Goal: Transaction & Acquisition: Purchase product/service

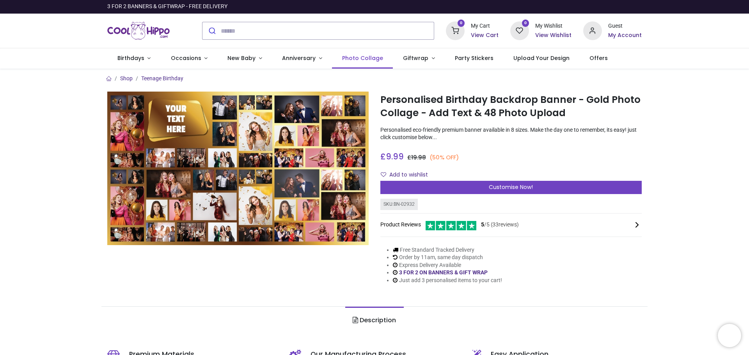
click at [362, 59] on span "Photo Collage" at bounding box center [362, 58] width 41 height 8
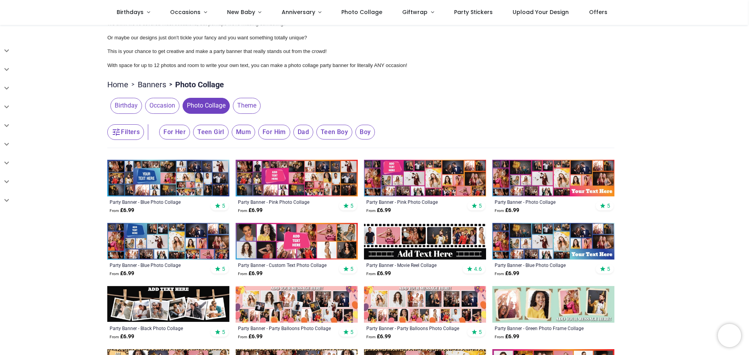
scroll to position [156, 0]
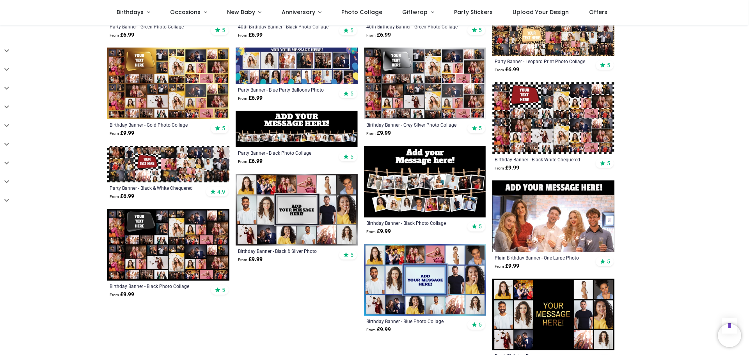
scroll to position [624, 0]
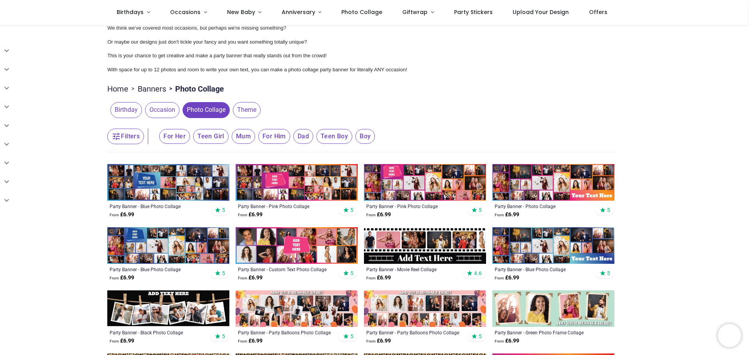
scroll to position [25, 0]
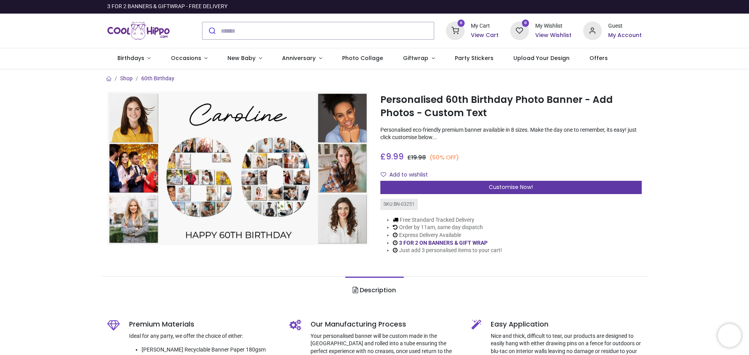
click at [534, 189] on div "Customise Now!" at bounding box center [510, 187] width 261 height 13
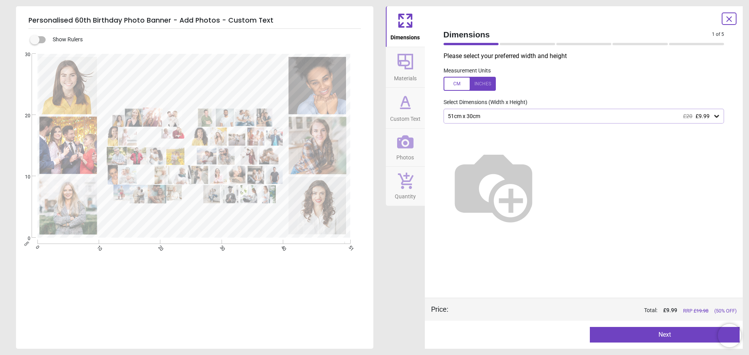
click at [497, 126] on div at bounding box center [583, 183] width 293 height 119
click at [491, 115] on div "51cm x 30cm £20 £9.99" at bounding box center [580, 116] width 266 height 7
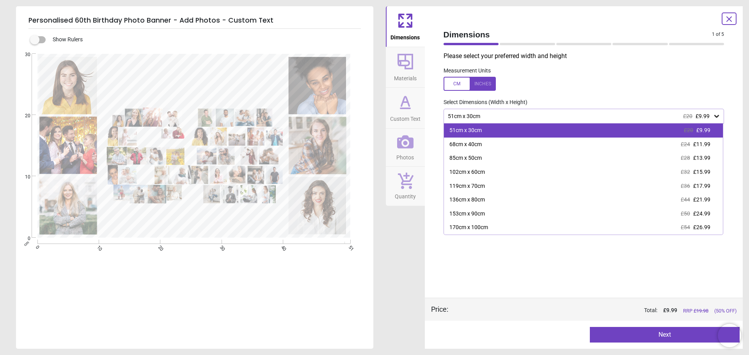
click at [556, 128] on div "51cm x 30cm £20 £9.99" at bounding box center [583, 131] width 279 height 14
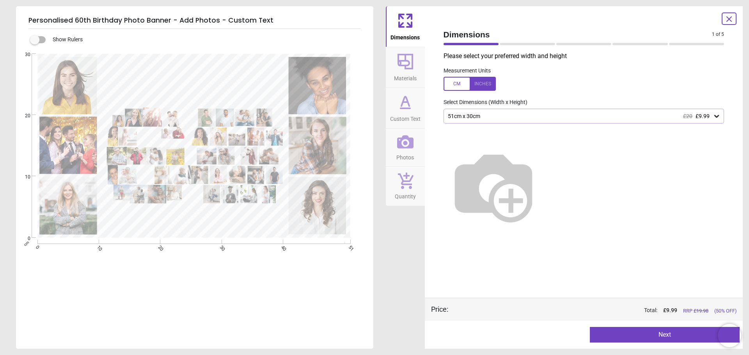
click at [457, 86] on div at bounding box center [469, 84] width 52 height 14
click at [521, 146] on img at bounding box center [493, 186] width 100 height 100
click at [524, 158] on img at bounding box center [493, 186] width 100 height 100
click at [541, 117] on div "20.1" x 11.8" (1ft 8" x 1ft) £20 £9.99" at bounding box center [580, 116] width 266 height 7
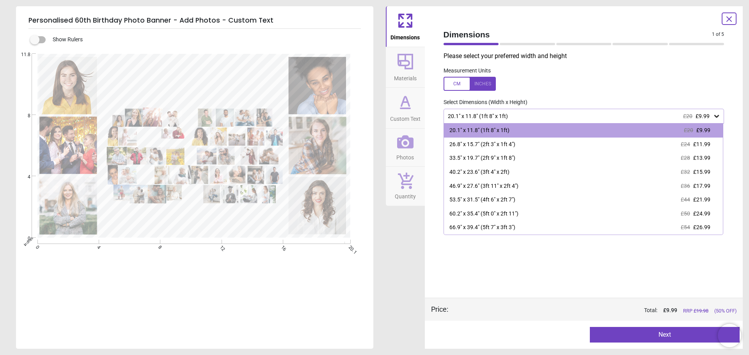
click at [490, 85] on div at bounding box center [469, 84] width 52 height 14
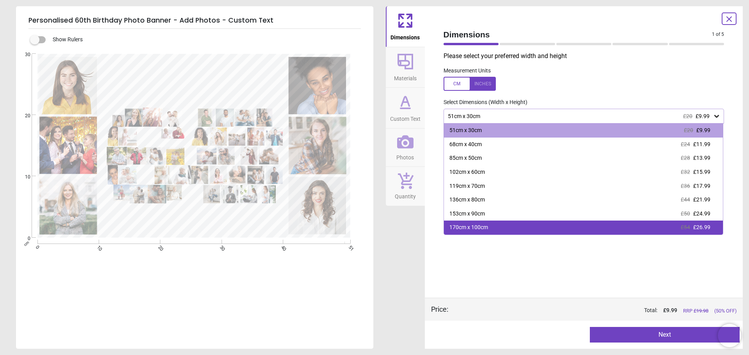
click at [491, 224] on div "170cm x 100cm £54 £26.99" at bounding box center [583, 228] width 279 height 14
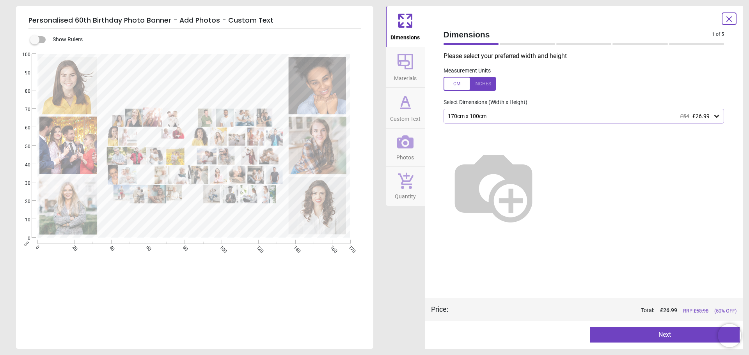
click at [489, 114] on div "170cm x 100cm £54 £26.99" at bounding box center [580, 116] width 266 height 7
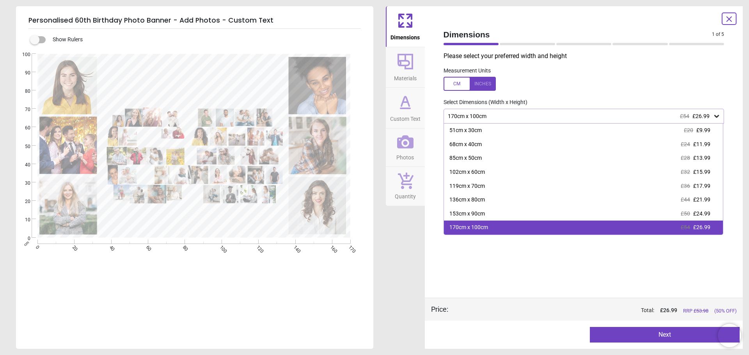
click at [503, 228] on div "170cm x 100cm £54 £26.99" at bounding box center [583, 228] width 279 height 14
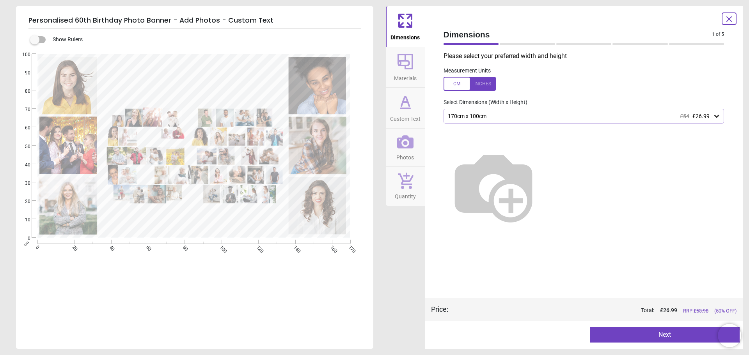
click at [542, 280] on div "Please select your preferred width and height Measurement Units Select Dimensio…" at bounding box center [583, 175] width 293 height 246
click at [733, 18] on icon at bounding box center [728, 18] width 9 height 9
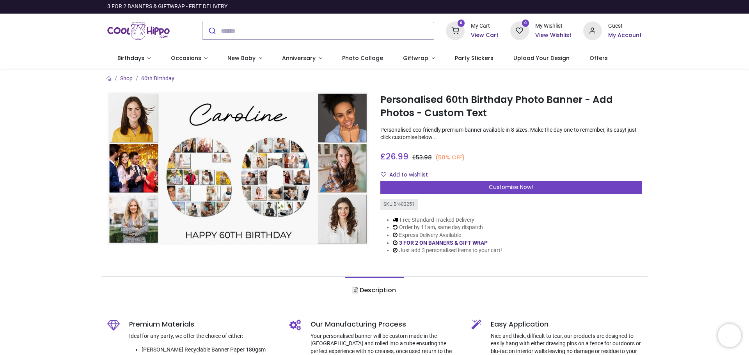
click at [507, 146] on div "Personalised 60th Birthday Photo Banner - Add Photos - Custom Text https://www.…" at bounding box center [510, 179] width 273 height 175
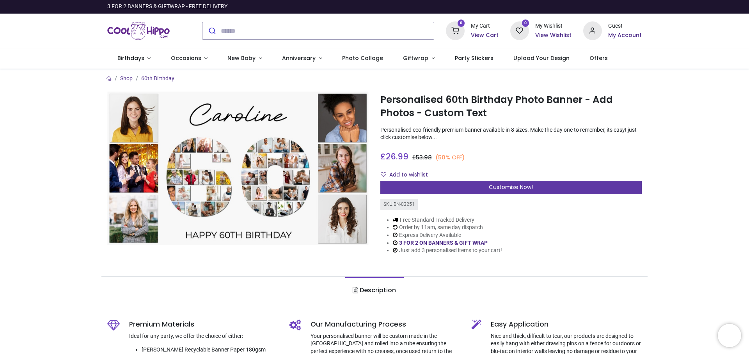
click at [495, 190] on span "Customise Now!" at bounding box center [511, 187] width 44 height 8
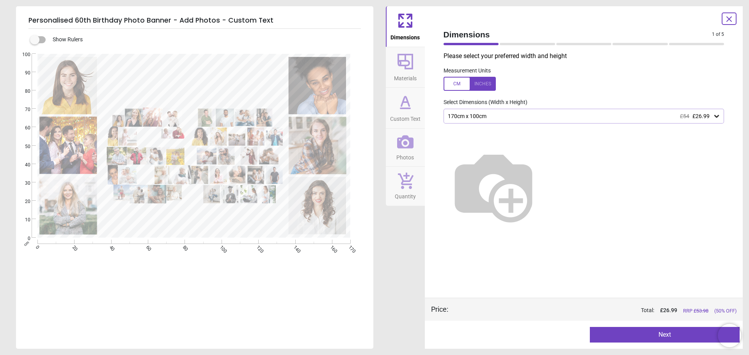
click at [491, 115] on div "170cm x 100cm £54 £26.99" at bounding box center [580, 116] width 266 height 7
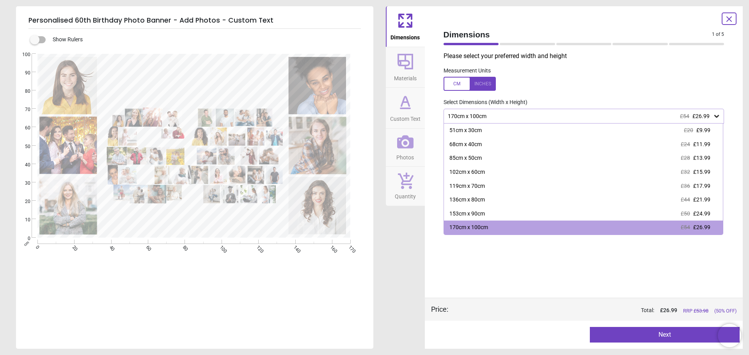
click at [453, 82] on div at bounding box center [469, 84] width 52 height 14
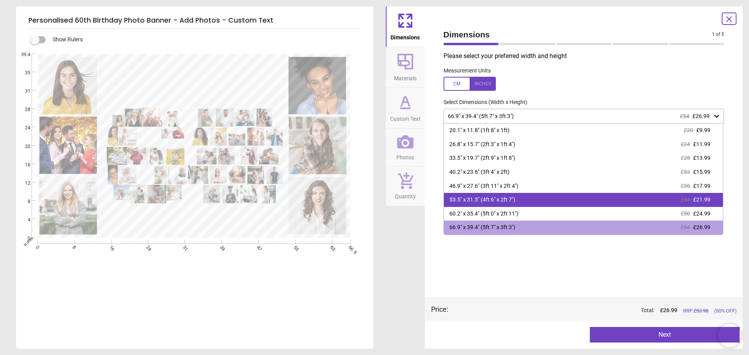
click at [516, 203] on div "53.5" x 31.5" (4ft 6" x 2ft 7") £44 £21.99" at bounding box center [583, 200] width 279 height 14
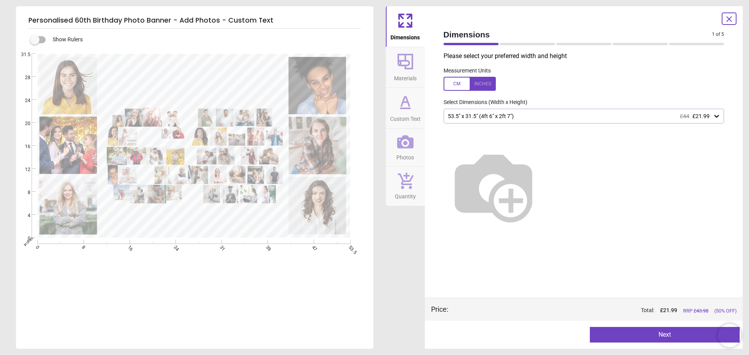
click at [518, 116] on div "53.5" x 31.5" (4ft 6" x 2ft 7") £44 £21.99" at bounding box center [580, 116] width 266 height 7
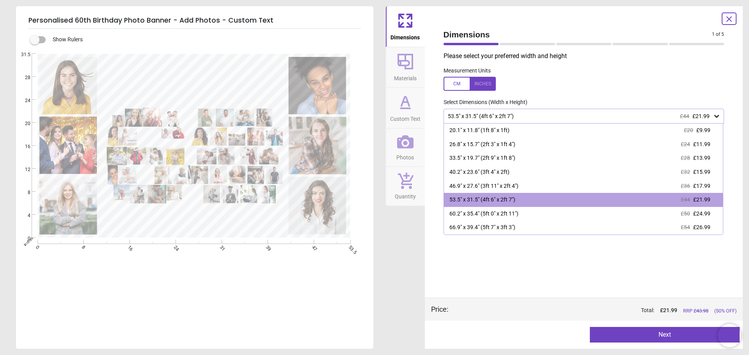
click at [534, 282] on div "Please select your preferred width and height Measurement Units Select Dimensio…" at bounding box center [583, 175] width 293 height 246
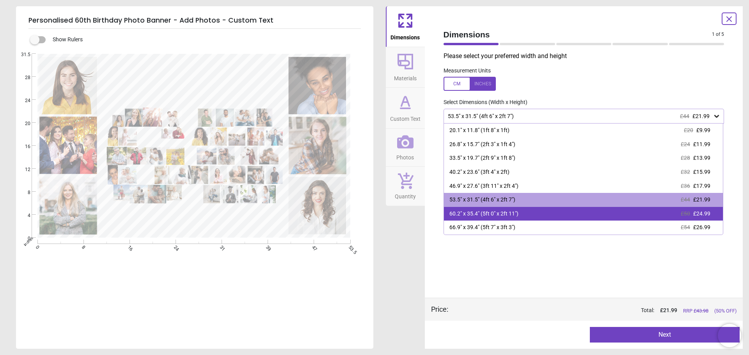
click at [517, 214] on div "60.2" x 35.4" (5ft 0" x 2ft 11")" at bounding box center [483, 214] width 69 height 8
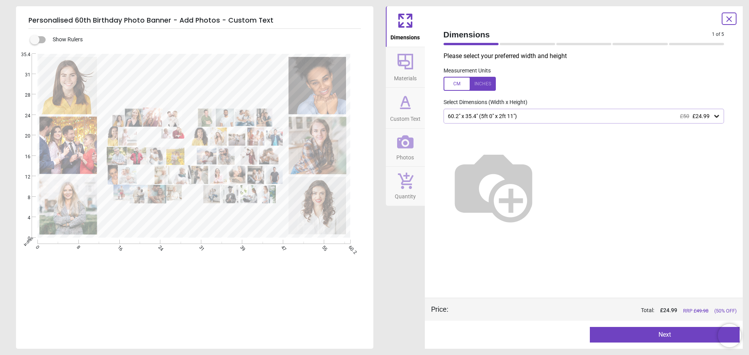
click at [397, 68] on icon at bounding box center [405, 61] width 19 height 19
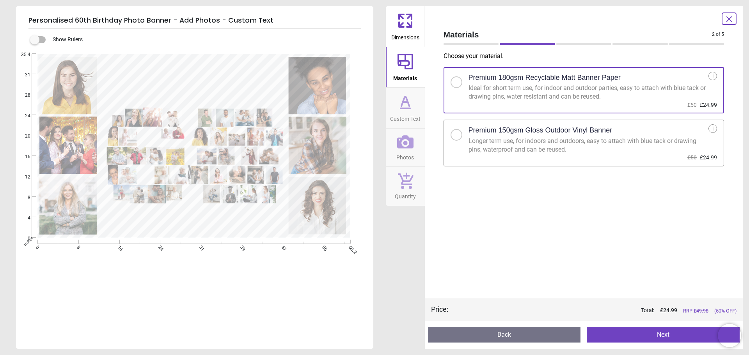
click at [399, 101] on icon at bounding box center [405, 102] width 19 height 19
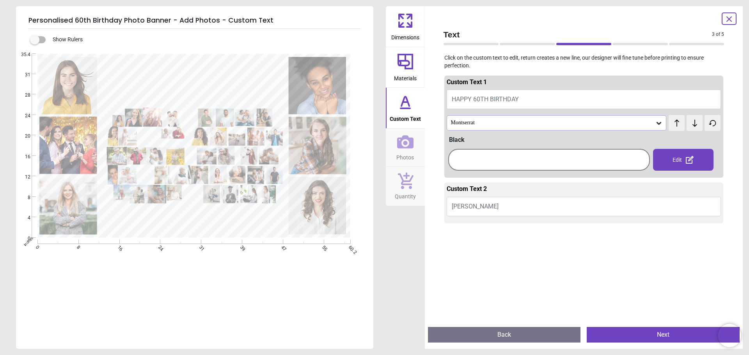
click at [415, 141] on button "Photos" at bounding box center [405, 148] width 39 height 38
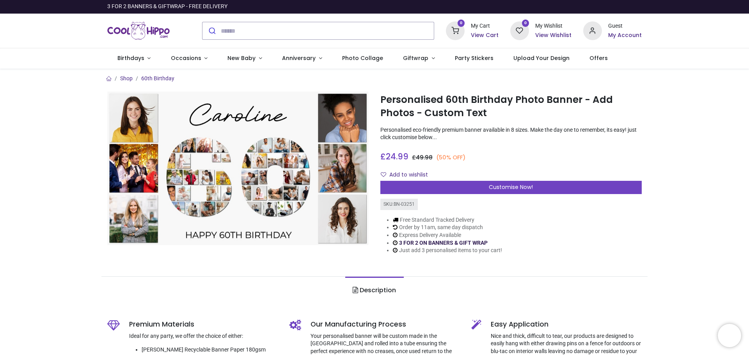
drag, startPoint x: 0, startPoint y: 0, endPoint x: 464, endPoint y: 246, distance: 525.1
click at [464, 246] on link "3 FOR 2 ON BANNERS & GIFT WRAP" at bounding box center [443, 243] width 89 height 6
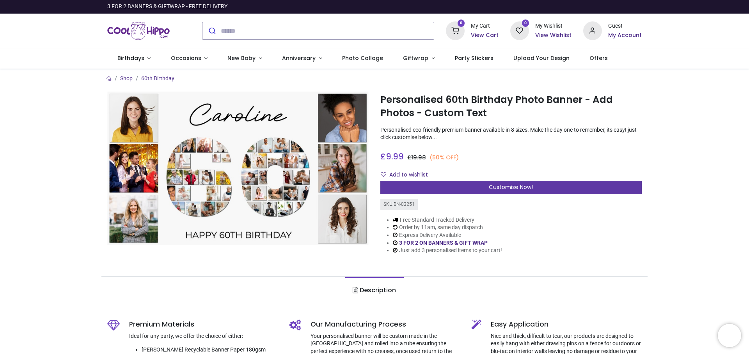
click at [526, 183] on div "Customise Now!" at bounding box center [510, 187] width 261 height 13
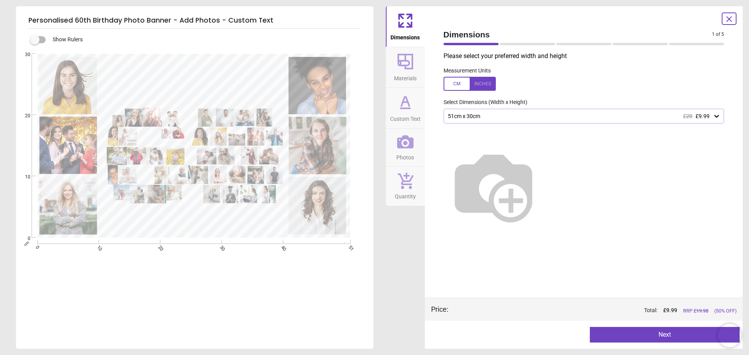
click at [483, 118] on div "51cm x 30cm £20 £9.99" at bounding box center [580, 116] width 266 height 7
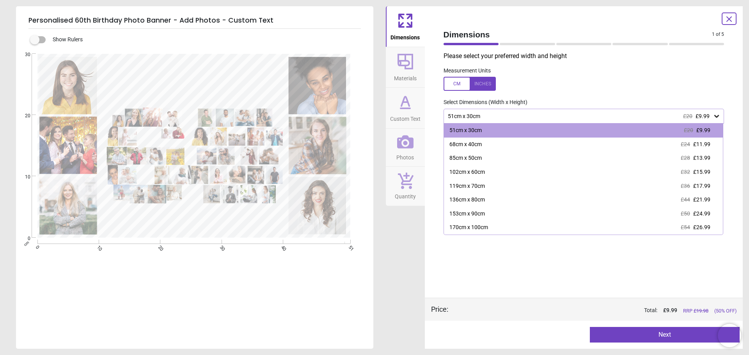
click at [483, 118] on div "51cm x 30cm £20 £9.99" at bounding box center [580, 116] width 266 height 7
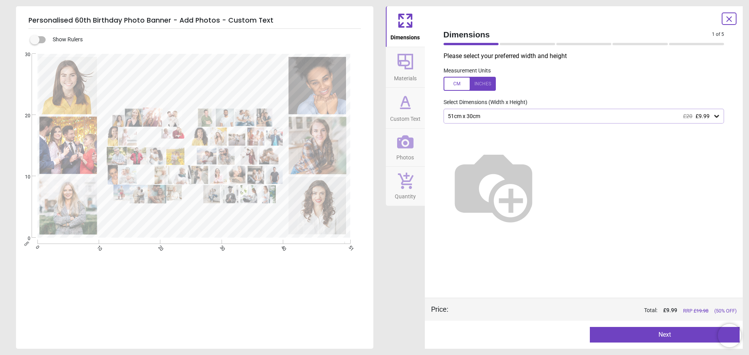
click at [490, 118] on div "51cm x 30cm £20 £9.99" at bounding box center [580, 116] width 266 height 7
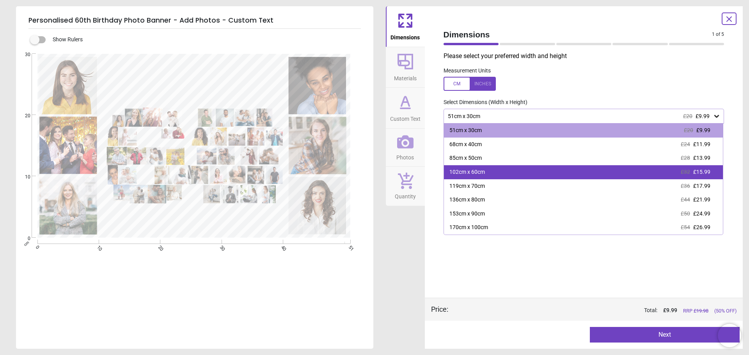
click at [487, 171] on div "102cm x 60cm £32 £15.99" at bounding box center [583, 172] width 279 height 14
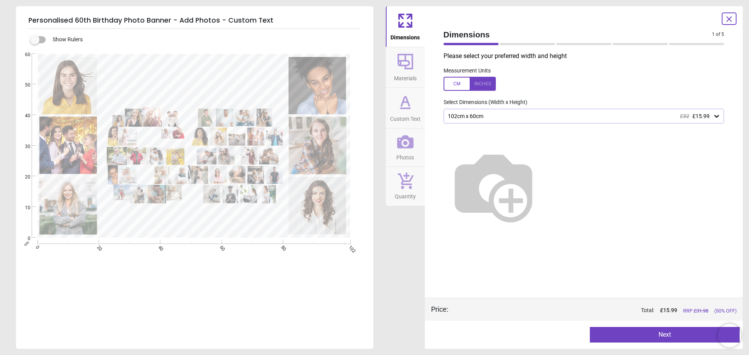
click at [472, 121] on div "102cm x 60cm £32 £15.99" at bounding box center [583, 116] width 281 height 15
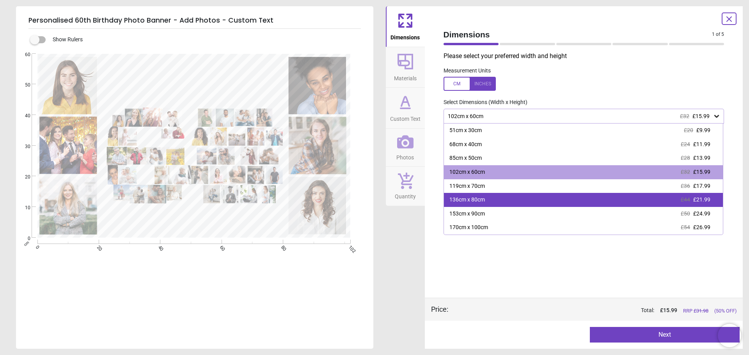
click at [475, 199] on div "136cm x 80cm" at bounding box center [466, 200] width 35 height 8
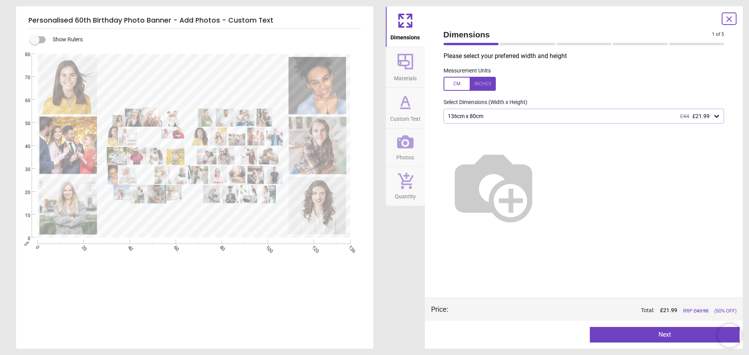
click at [729, 21] on icon at bounding box center [728, 18] width 9 height 9
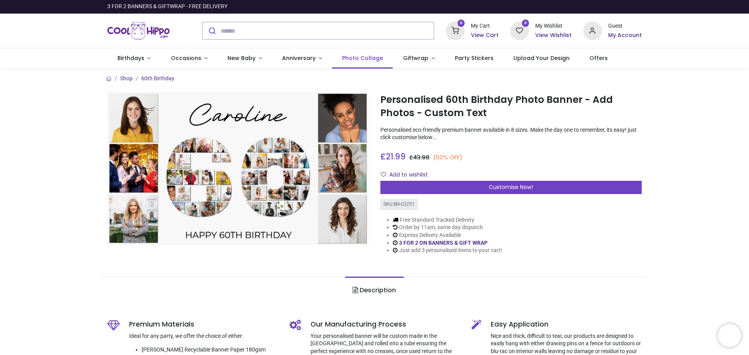
click at [363, 62] on link "Photo Collage" at bounding box center [362, 58] width 61 height 20
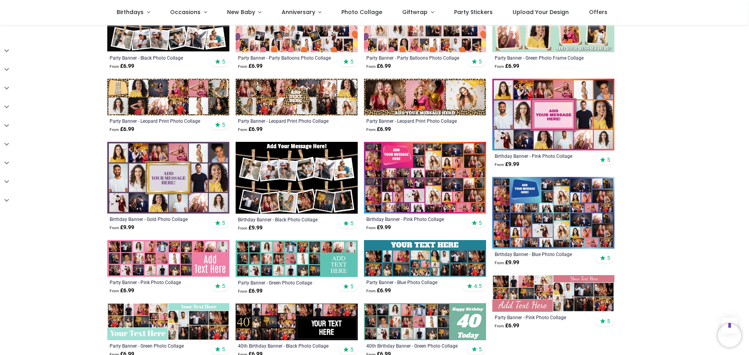
scroll to position [351, 0]
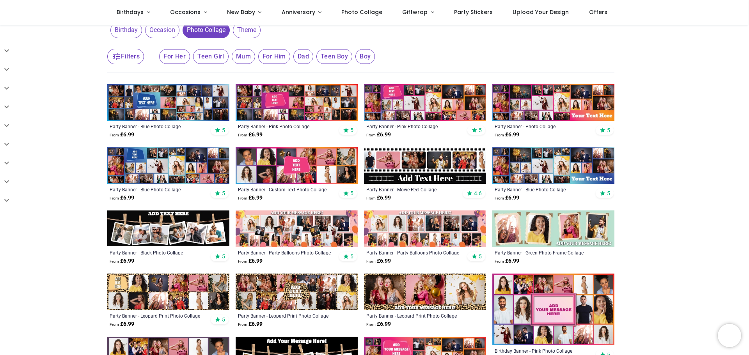
scroll to position [195, 0]
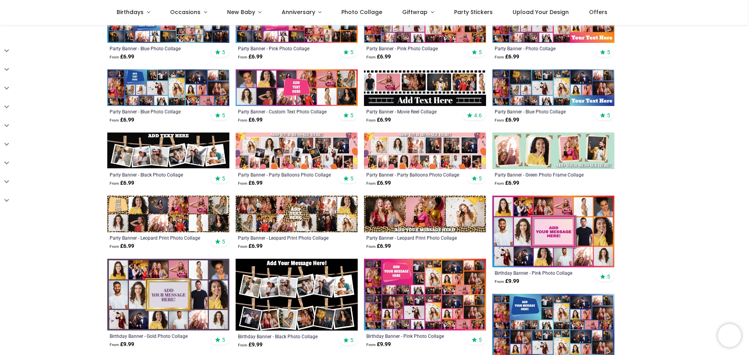
click at [544, 85] on img at bounding box center [553, 87] width 122 height 37
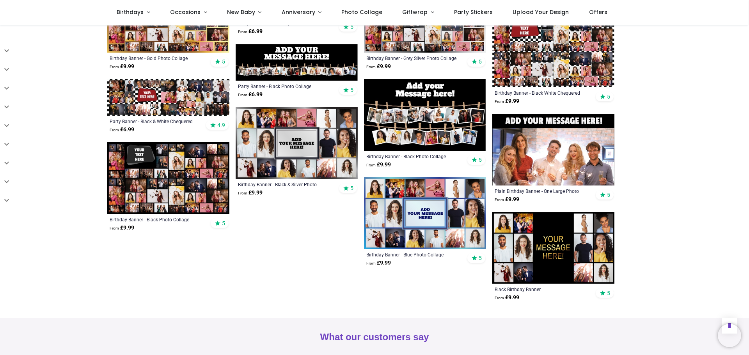
scroll to position [741, 0]
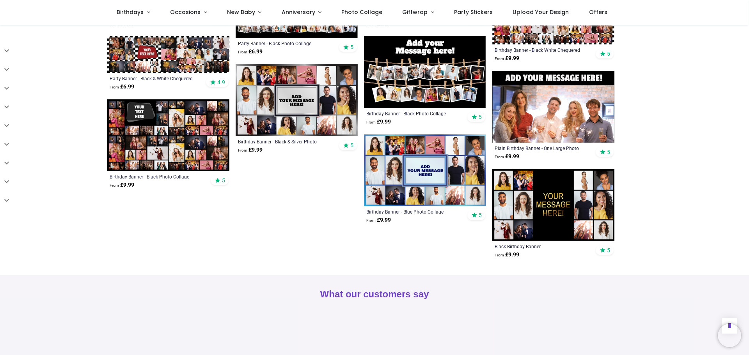
click at [535, 135] on img at bounding box center [553, 107] width 122 height 72
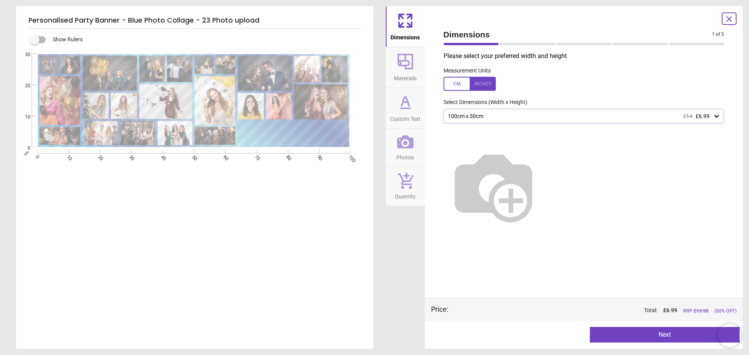
click at [731, 21] on icon at bounding box center [729, 19] width 5 height 5
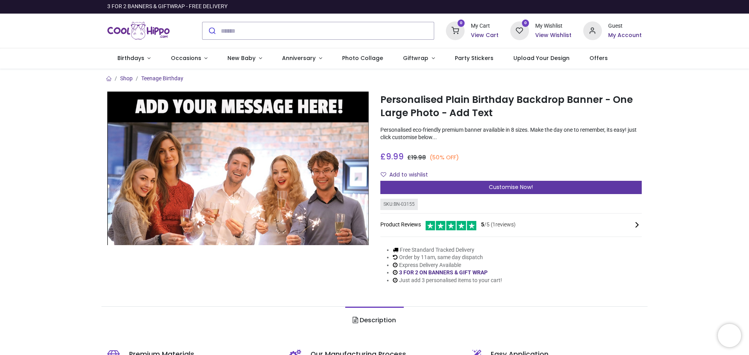
click at [484, 186] on div "Customise Now!" at bounding box center [510, 187] width 261 height 13
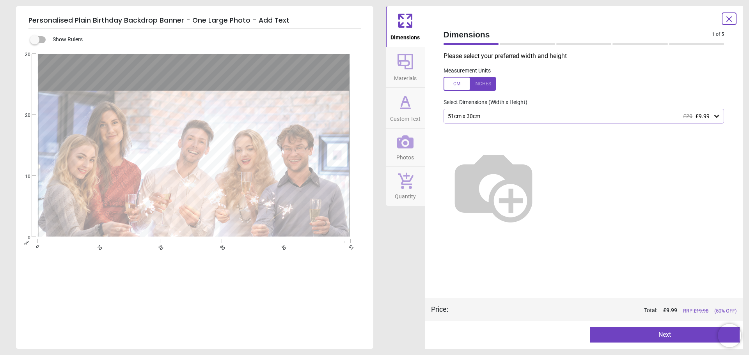
click at [504, 115] on div "51cm x 30cm £20 £9.99" at bounding box center [580, 116] width 266 height 7
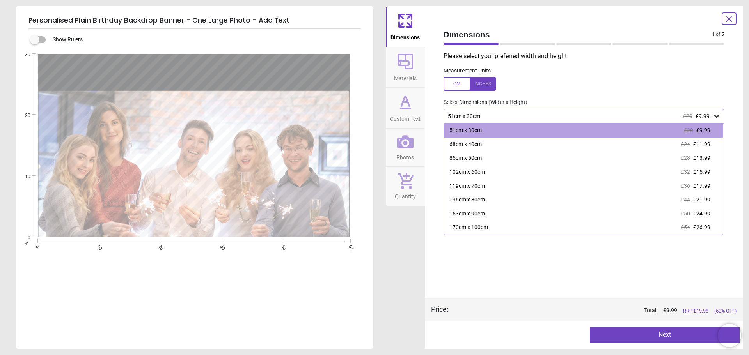
click at [512, 243] on div at bounding box center [583, 183] width 293 height 119
click at [546, 278] on div "Please select your preferred width and height Measurement Units Select Dimensio…" at bounding box center [583, 175] width 293 height 246
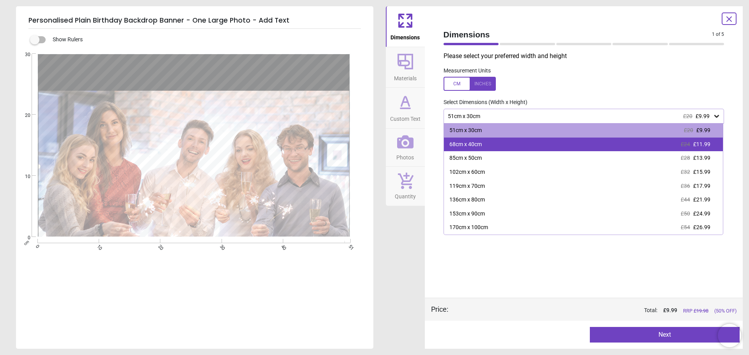
click at [497, 144] on div "68cm x 40cm £24 £11.99" at bounding box center [583, 145] width 279 height 14
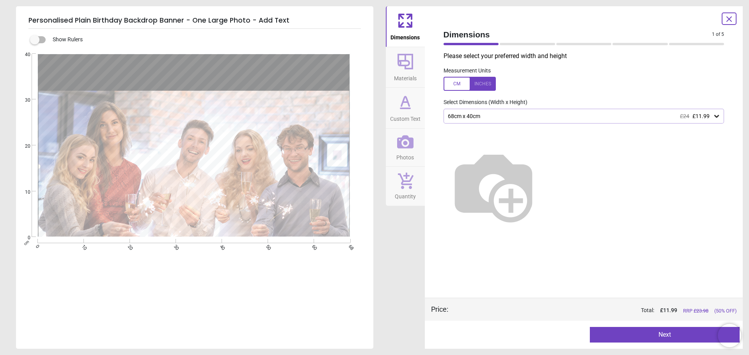
click at [588, 112] on div "68cm x 40cm £24 £11.99" at bounding box center [583, 116] width 281 height 15
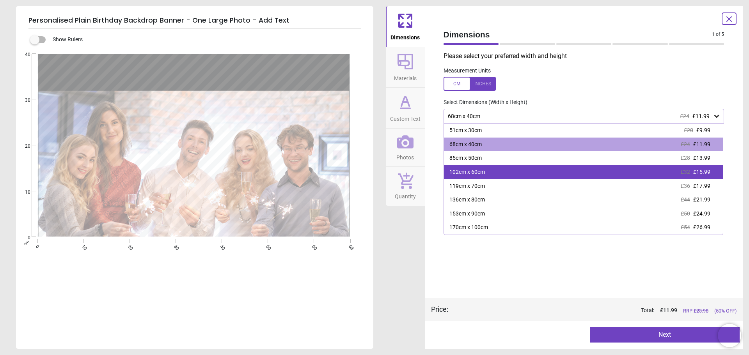
click at [482, 171] on div "102cm x 60cm" at bounding box center [466, 172] width 35 height 8
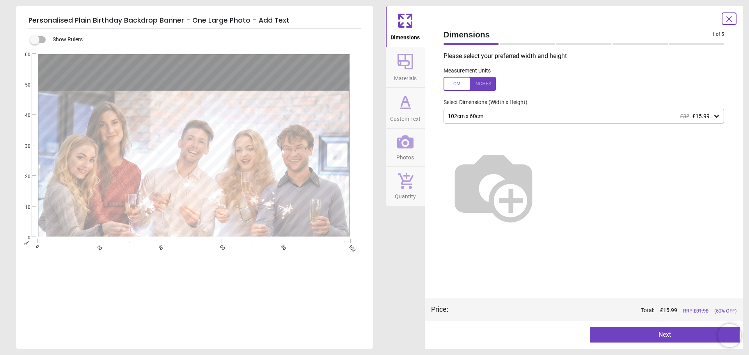
click at [733, 16] on div at bounding box center [728, 18] width 15 height 12
click at [731, 21] on icon at bounding box center [729, 19] width 5 height 5
